Goal: Task Accomplishment & Management: Manage account settings

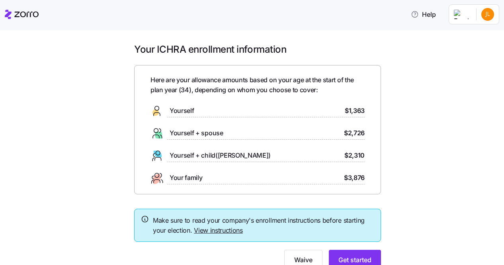
click at [493, 18] on html "Help Your ICHRA enrollment information Here are your allowance amounts based on…" at bounding box center [252, 130] width 504 height 260
click at [483, 31] on div "My settings" at bounding box center [472, 35] width 42 height 9
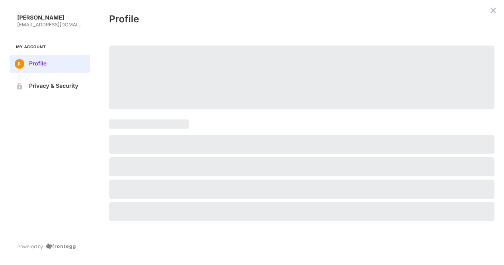
click at [488, 14] on div at bounding box center [490, 18] width 4 height 10
